Goal: Information Seeking & Learning: Learn about a topic

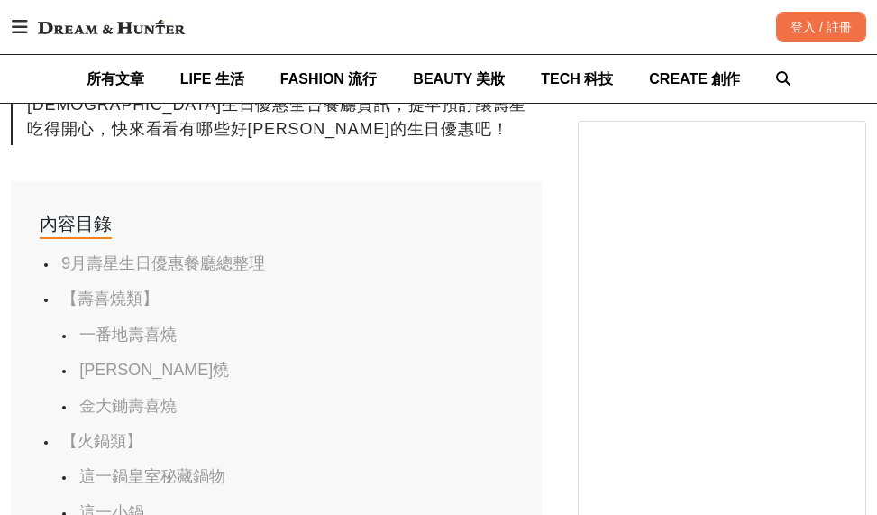
click at [139, 325] on link "一番地壽喜燒" at bounding box center [127, 334] width 97 height 18
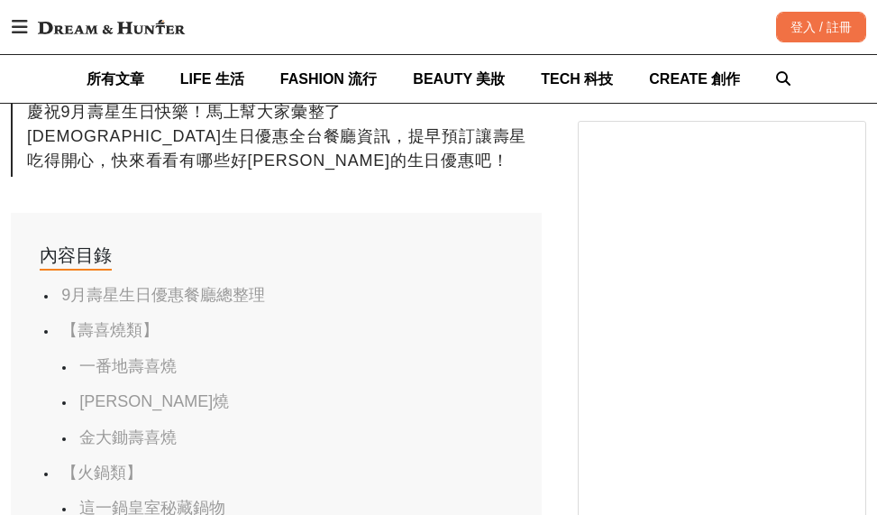
scroll to position [901, 0]
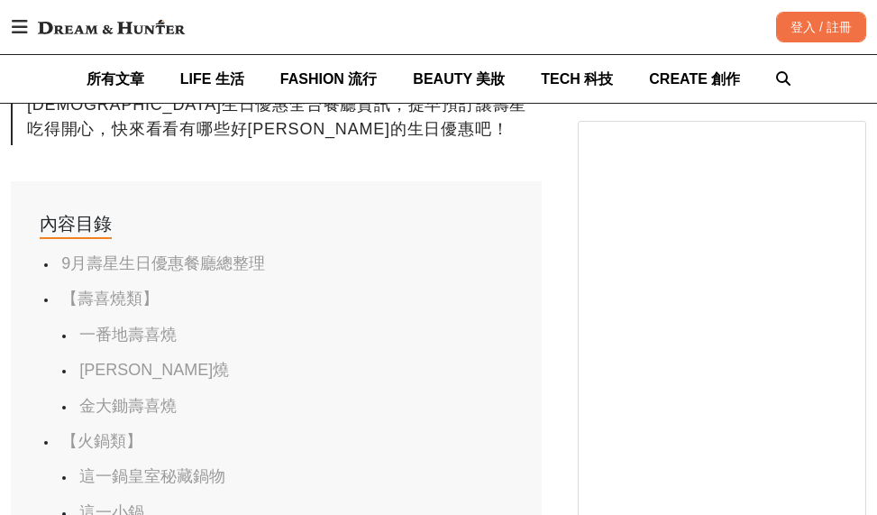
click at [123, 361] on link "[PERSON_NAME]燒" at bounding box center [154, 370] width 150 height 18
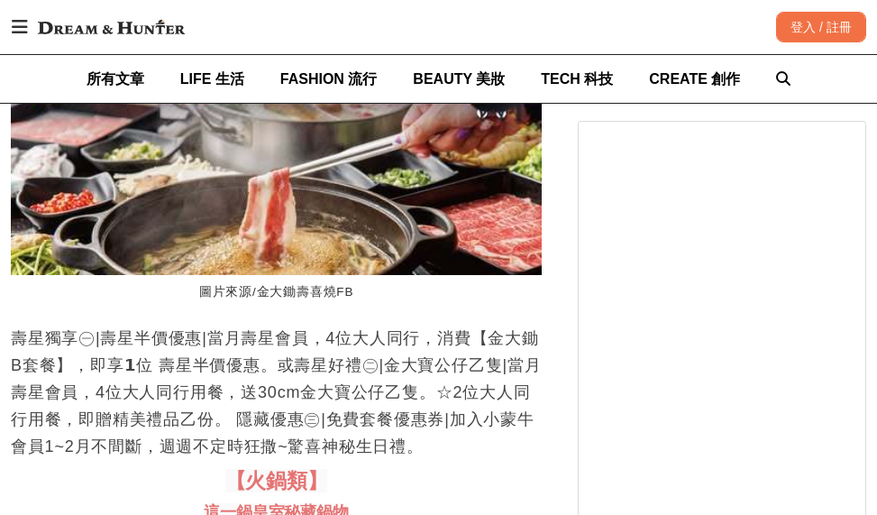
scroll to position [5622, 0]
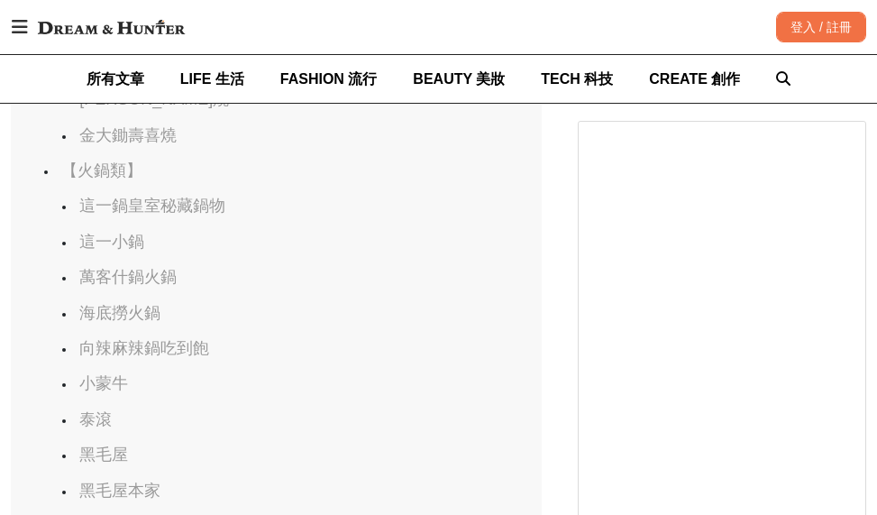
scroll to position [0, 484]
click at [150, 304] on link "海底撈火鍋" at bounding box center [119, 313] width 81 height 18
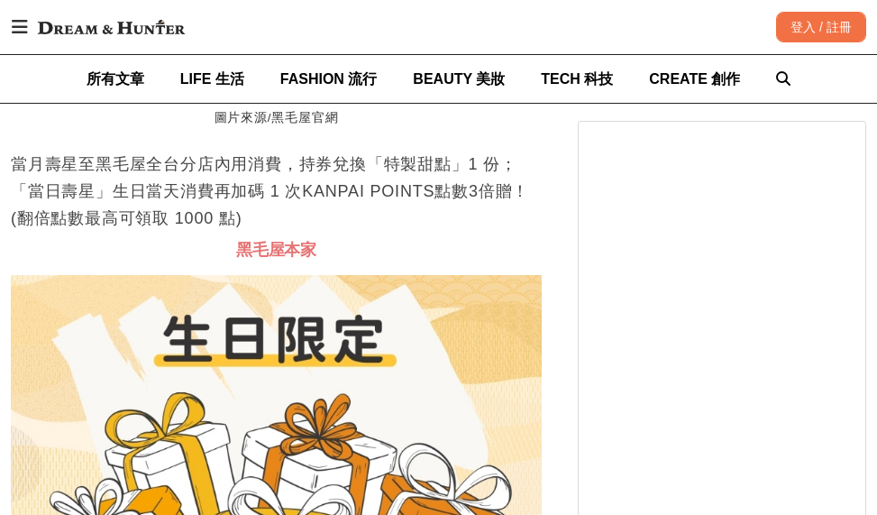
scroll to position [0, 0]
